Goal: Find specific page/section: Find specific page/section

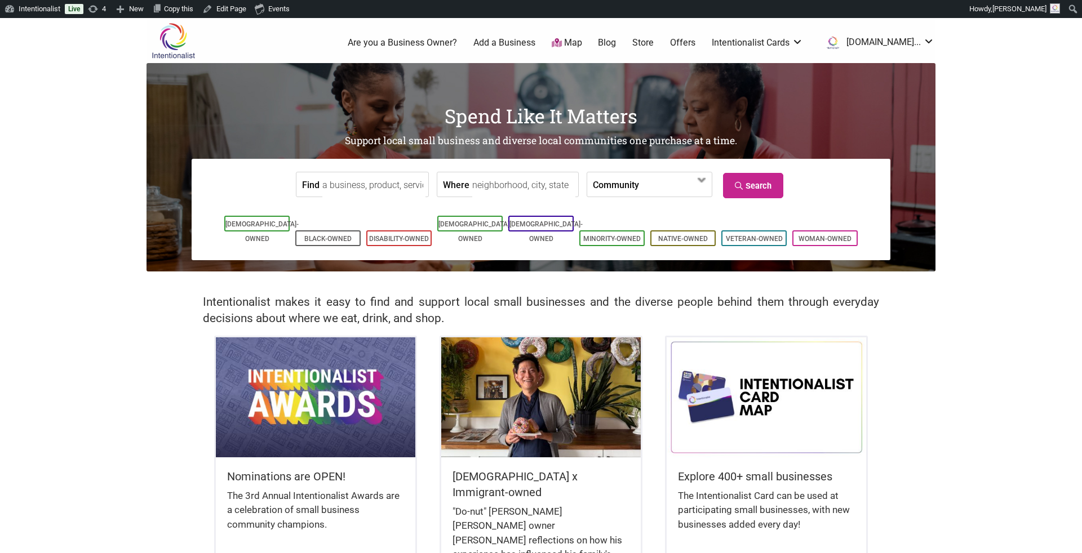
click at [329, 190] on input "Find" at bounding box center [373, 184] width 103 height 25
type input "QueenCare - Central District"
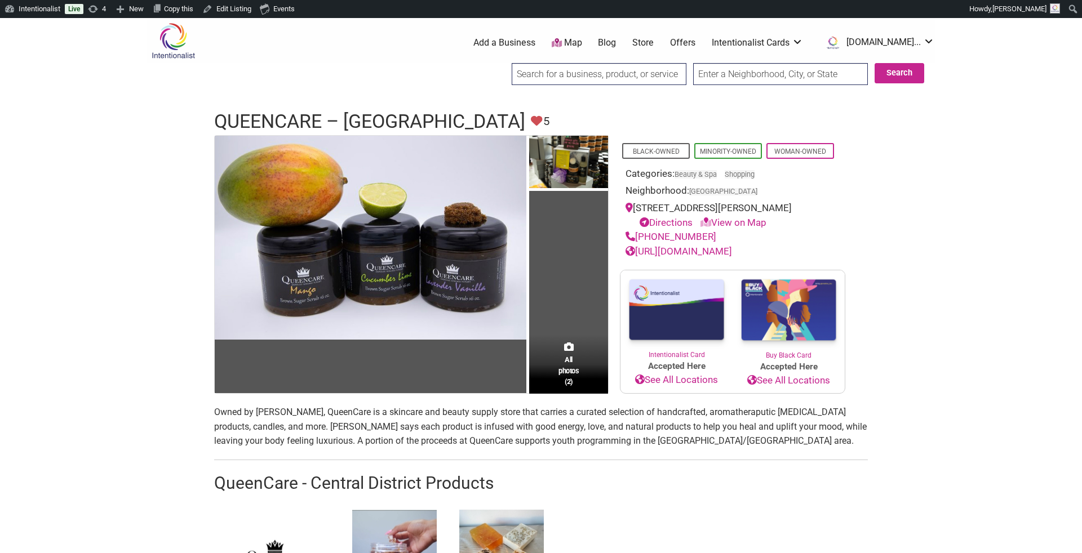
click at [542, 70] on input "search" at bounding box center [599, 74] width 175 height 22
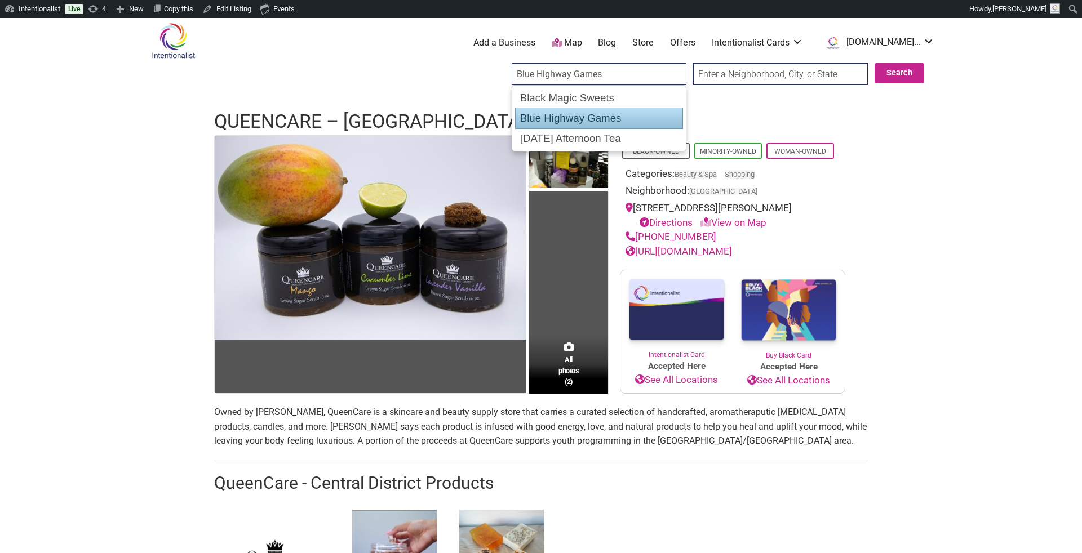
type input "Friday Afternoon Tea"
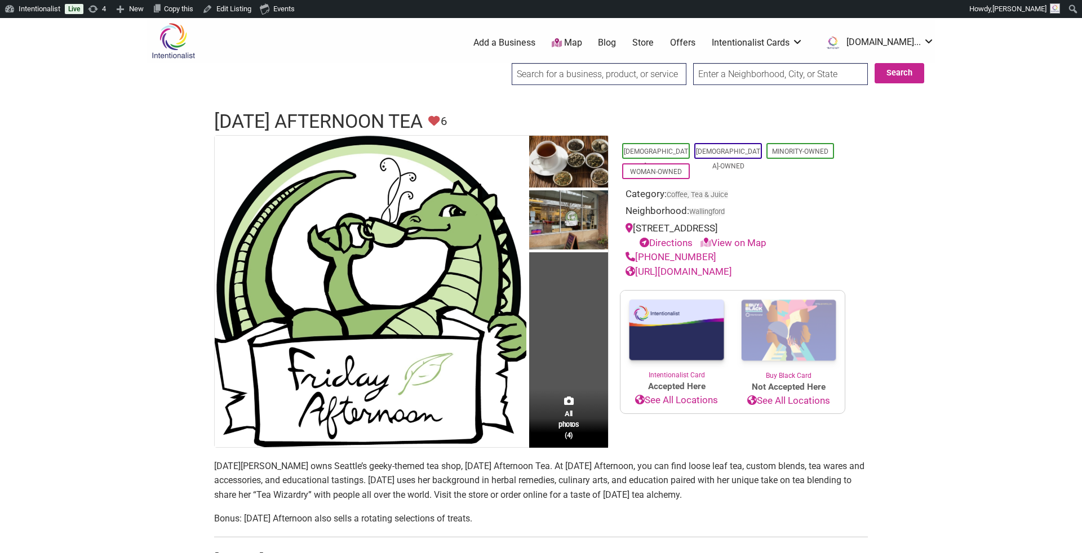
click at [529, 76] on input "search" at bounding box center [599, 74] width 175 height 22
type input "Noir Lux Candle Co."
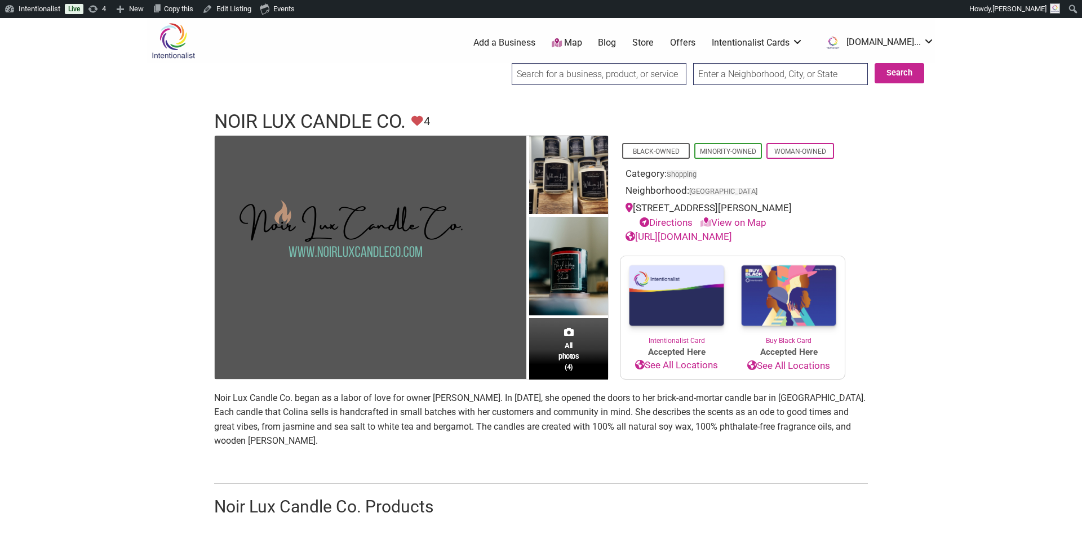
click at [546, 78] on input "search" at bounding box center [599, 74] width 175 height 22
type input "Kaigani Craft"
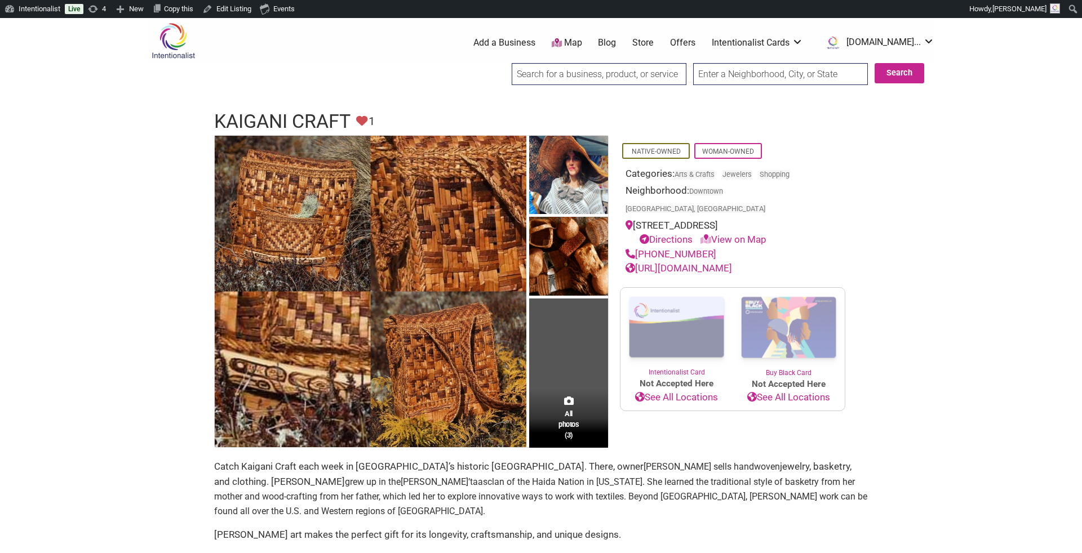
click at [558, 72] on input "search" at bounding box center [599, 74] width 175 height 22
drag, startPoint x: 528, startPoint y: 90, endPoint x: 525, endPoint y: 101, distance: 11.6
click at [525, 101] on div "Love Lurra" at bounding box center [599, 98] width 167 height 20
type input "Love Lurra"
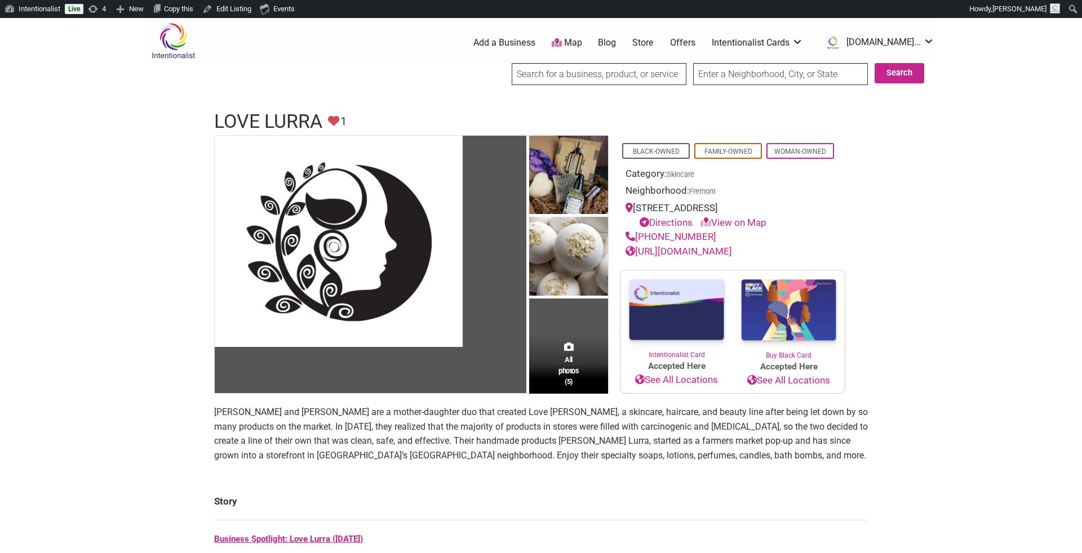
click at [528, 82] on input "search" at bounding box center [599, 74] width 175 height 22
type input "CITRINE design shop"
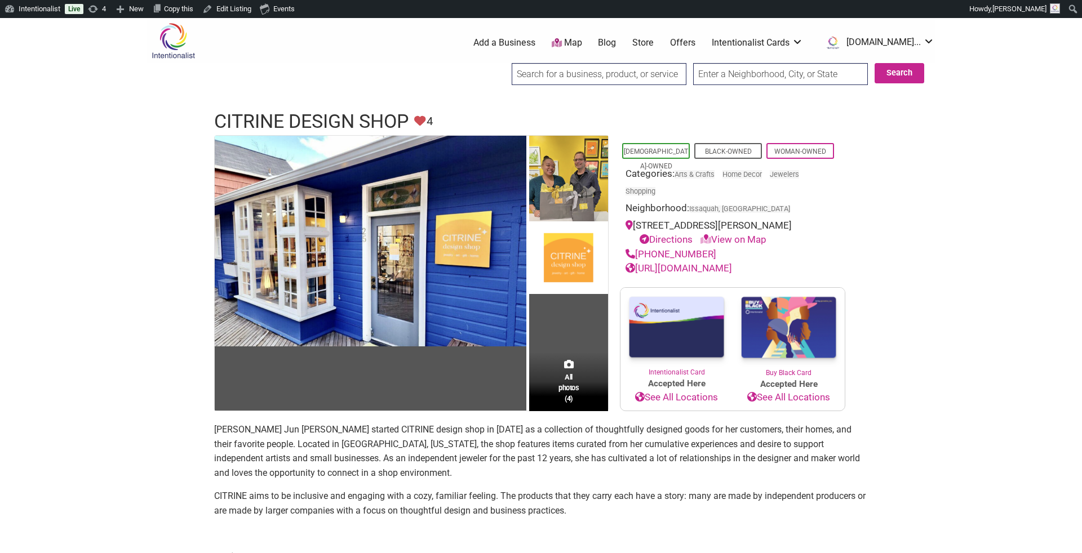
click at [532, 71] on input "search" at bounding box center [599, 74] width 175 height 22
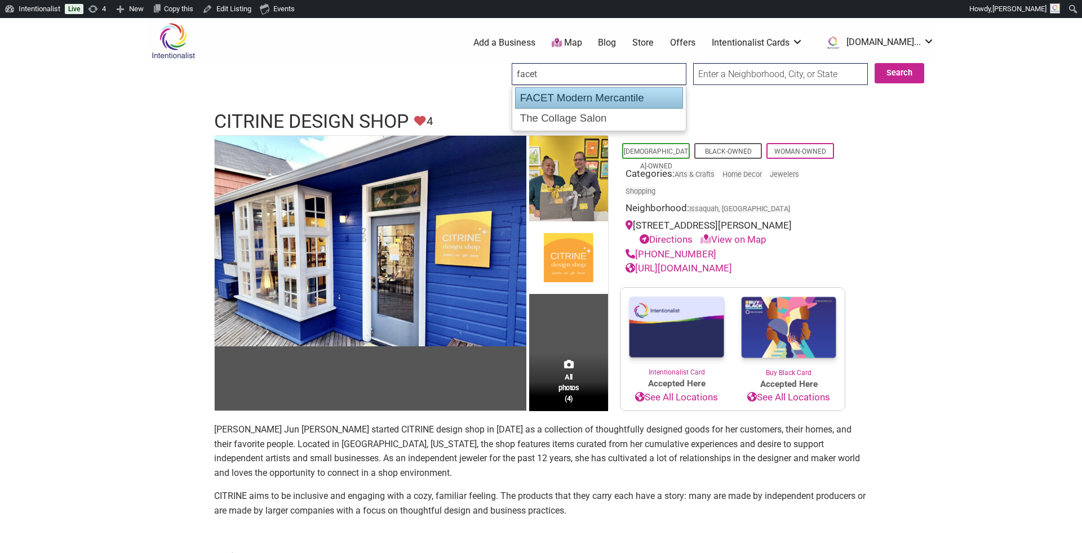
click at [527, 96] on div "FACET Modern Mercantile" at bounding box center [599, 97] width 168 height 21
type input "FACET Modern Mercantile"
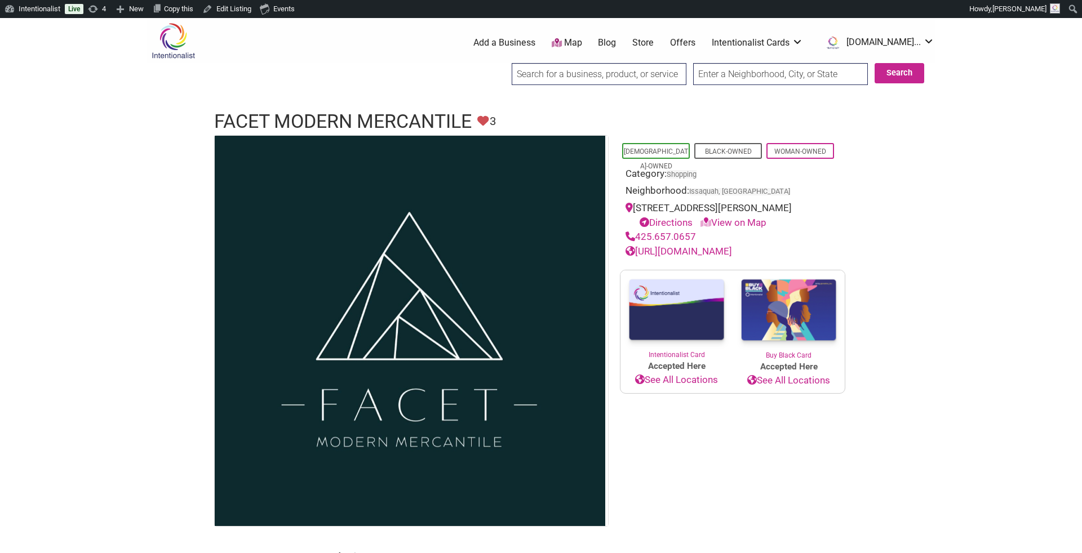
click at [622, 72] on input "search" at bounding box center [599, 74] width 175 height 22
type input "Ohh…macarons"
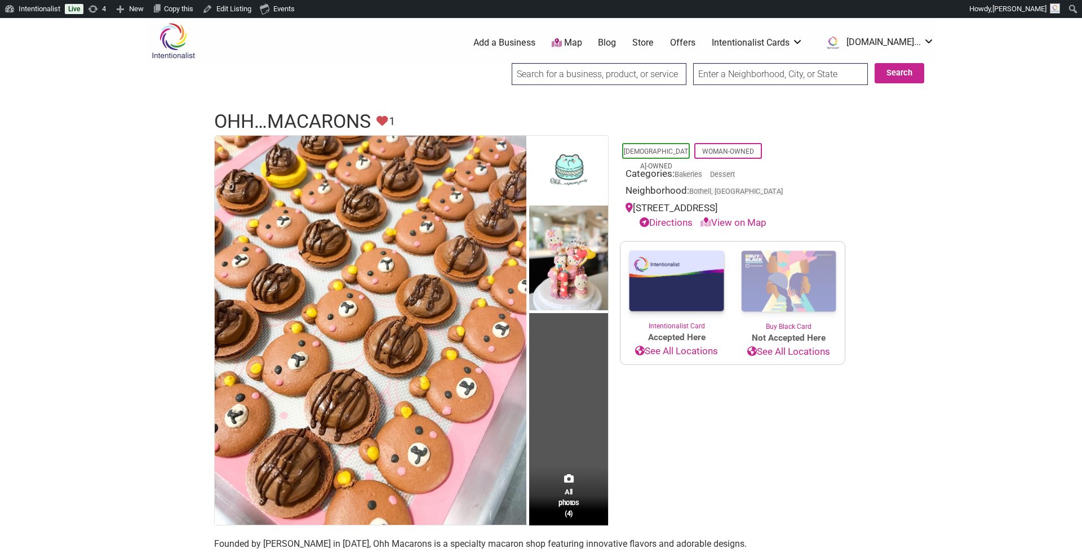
click at [549, 76] on input "search" at bounding box center [599, 74] width 175 height 22
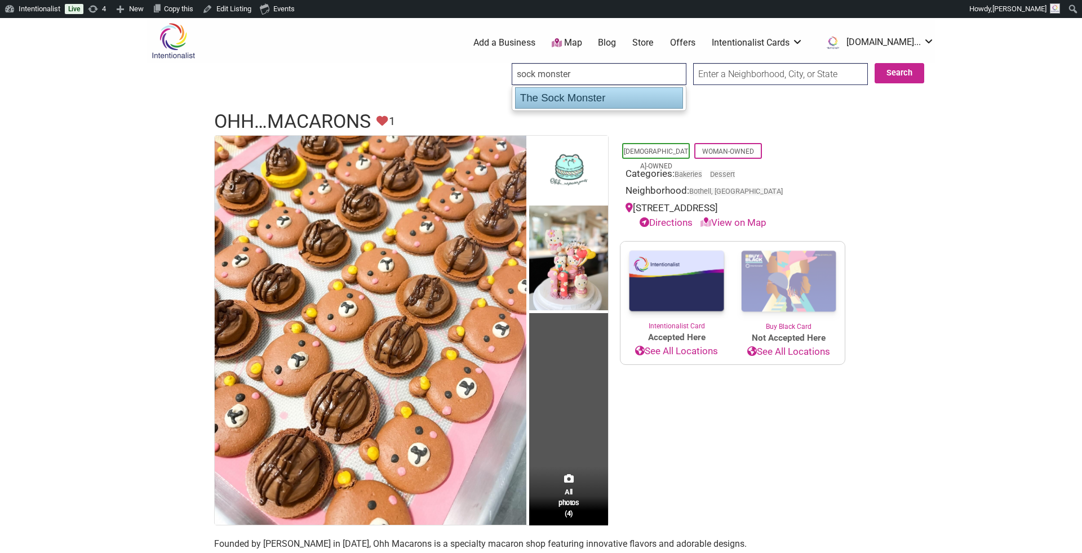
click at [528, 97] on div "The Sock Monster" at bounding box center [599, 97] width 168 height 21
type input "The Sock Monster"
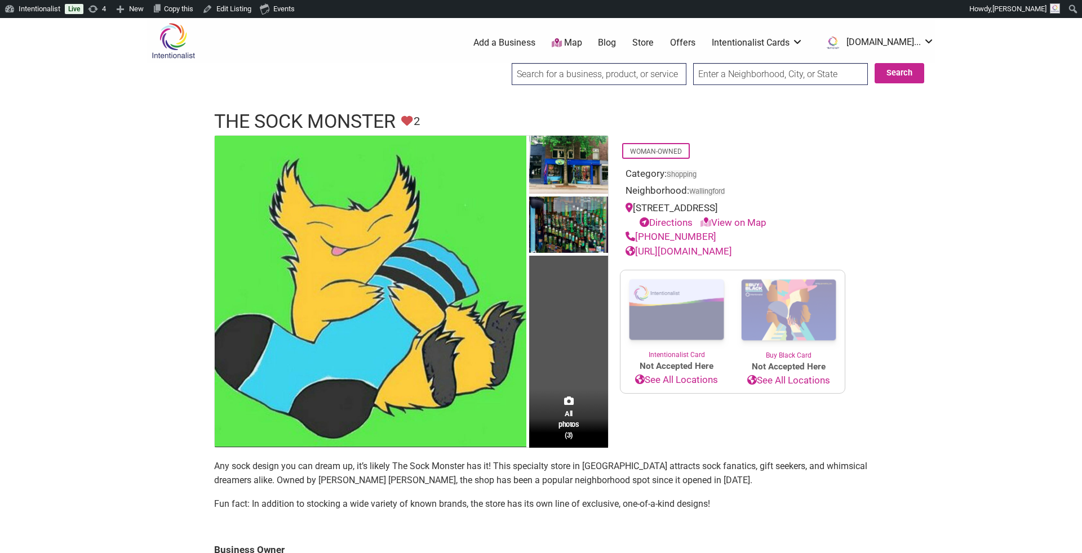
click at [555, 72] on input "search" at bounding box center [599, 74] width 175 height 22
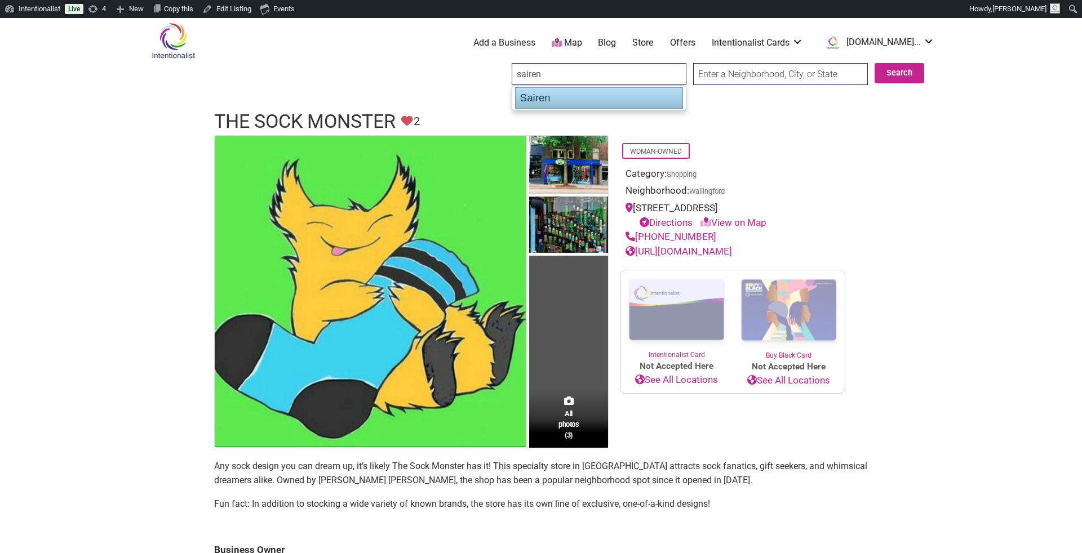
click at [541, 96] on div "Sairen" at bounding box center [599, 97] width 168 height 21
type input "Sairen"
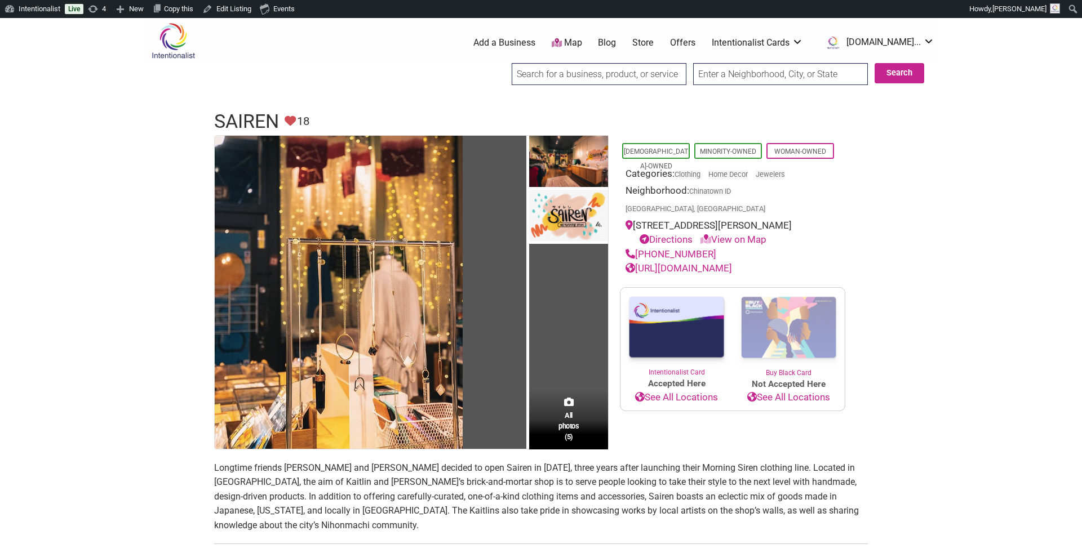
click at [536, 77] on input "search" at bounding box center [599, 74] width 175 height 22
type input "Bootyland Kids"
